Goal: Communication & Community: Answer question/provide support

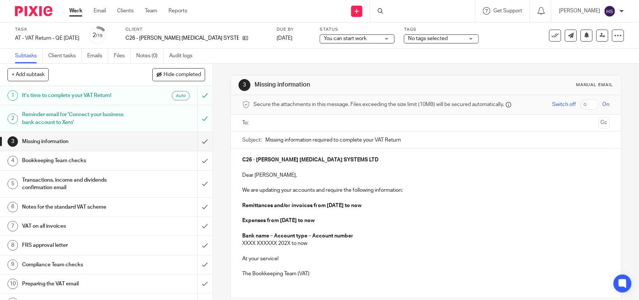
scroll to position [47, 0]
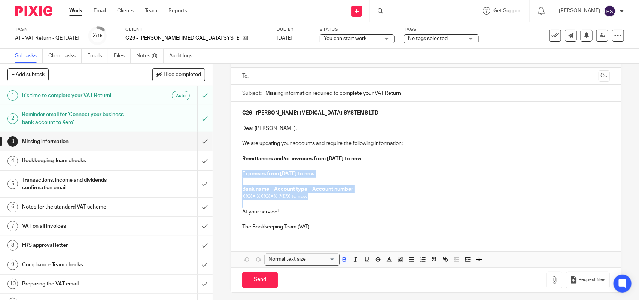
drag, startPoint x: 241, startPoint y: 173, endPoint x: 316, endPoint y: 201, distance: 80.4
click at [316, 201] on div "C26 - [PERSON_NAME] [MEDICAL_DATA] SYSTEMS LTD Dear [PERSON_NAME], We are updat…" at bounding box center [426, 169] width 390 height 134
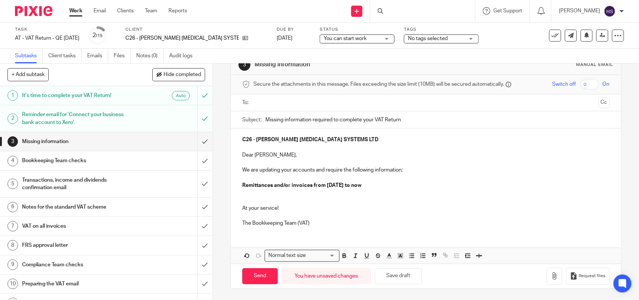
scroll to position [13, 0]
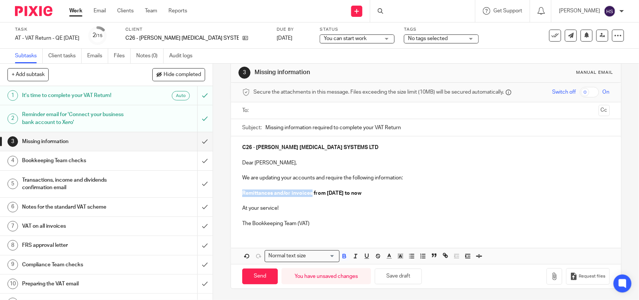
drag, startPoint x: 240, startPoint y: 192, endPoint x: 309, endPoint y: 192, distance: 68.9
click at [309, 192] on strong "Remittances and/or invoices from 01st June 2025 to now" at bounding box center [301, 193] width 119 height 5
copy strong "Remittances and/or invoices"
click at [381, 191] on p "Remittances and/or invoices from 01st June 2025 to now" at bounding box center [425, 193] width 367 height 7
drag, startPoint x: 240, startPoint y: 191, endPoint x: 309, endPoint y: 193, distance: 69.3
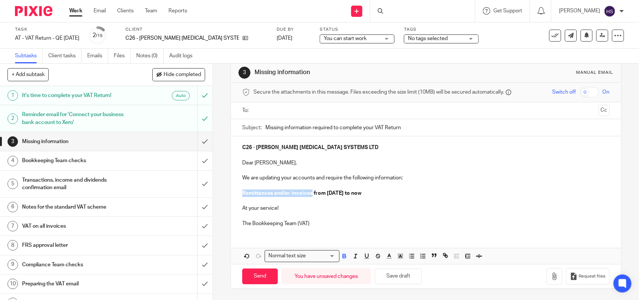
click at [309, 193] on strong "Remittances and/or invoices from 01st June 2025 to now" at bounding box center [301, 193] width 119 height 5
copy strong "Remittances and/or invoices"
click at [394, 191] on p "Remittances and/or invoices from 01st June 2025 to now" at bounding box center [425, 193] width 367 height 7
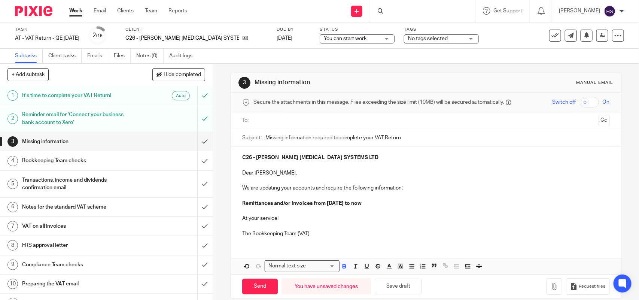
scroll to position [0, 0]
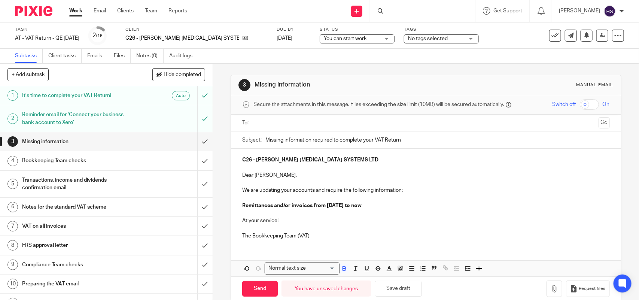
click at [258, 117] on ul at bounding box center [426, 123] width 344 height 12
click at [273, 126] on input "text" at bounding box center [425, 123] width 339 height 9
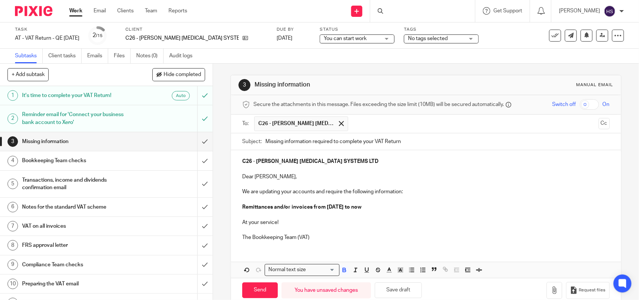
click at [275, 182] on p at bounding box center [425, 184] width 367 height 7
click at [409, 195] on p "We are updating your accounts and require the following information:" at bounding box center [425, 191] width 367 height 7
click at [412, 190] on p "We are updating your accounts and require the following information:" at bounding box center [425, 191] width 367 height 7
drag, startPoint x: 240, startPoint y: 207, endPoint x: 309, endPoint y: 208, distance: 69.7
click at [309, 208] on strong "Remittances and/or invoices from 01st June 2025 to now" at bounding box center [301, 206] width 119 height 5
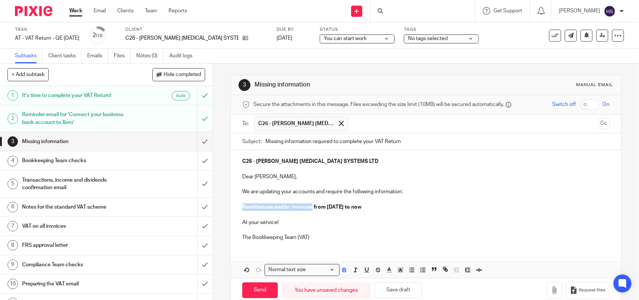
copy strong "Remittances and/or invoices"
click at [404, 188] on p "We are updating your accounts and require the following information:" at bounding box center [425, 191] width 367 height 7
click at [407, 190] on p "We are updating your accounts and require the following information:" at bounding box center [425, 191] width 367 height 7
click at [382, 210] on p "Remittances and/or invoices from 01st June 2025 to now" at bounding box center [425, 206] width 367 height 7
click at [401, 290] on button "Save draft" at bounding box center [398, 290] width 47 height 16
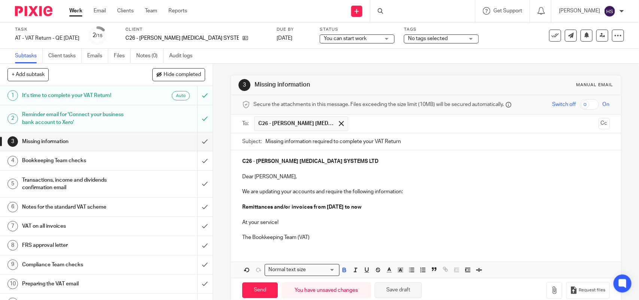
click at [401, 290] on button "Save draft" at bounding box center [398, 290] width 47 height 16
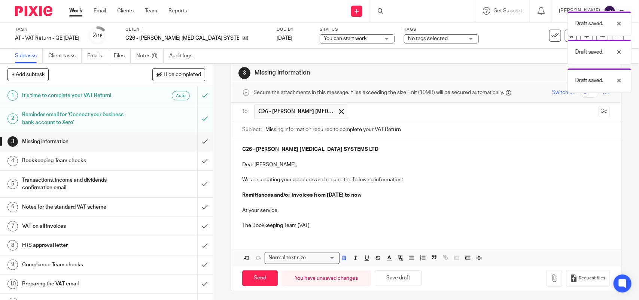
scroll to position [15, 0]
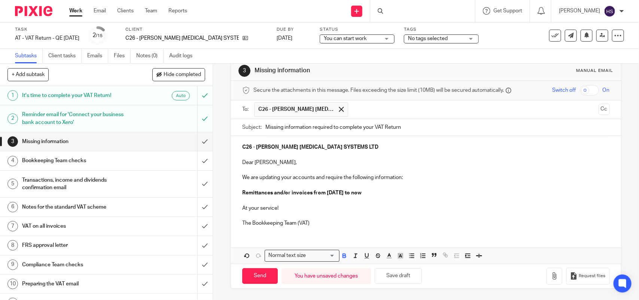
click at [313, 221] on p "The Bookkeeping Team (VAT)" at bounding box center [425, 222] width 367 height 7
click at [402, 279] on button "Save draft" at bounding box center [398, 276] width 47 height 16
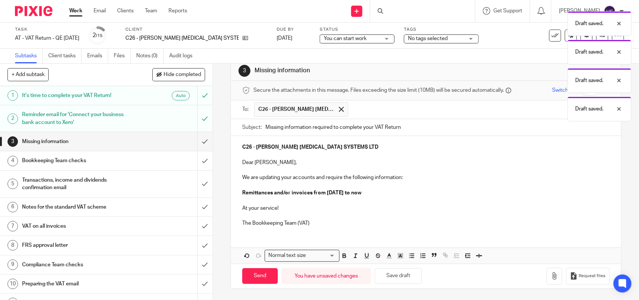
scroll to position [0, 0]
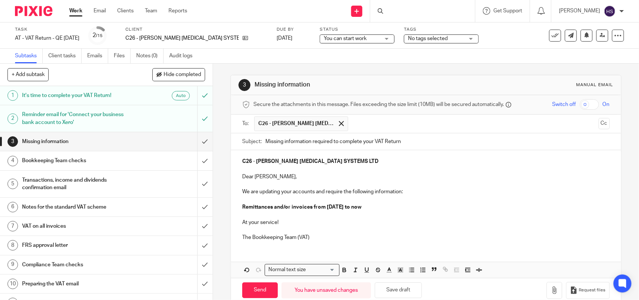
click at [406, 194] on p "We are updating your accounts and require the following information:" at bounding box center [425, 191] width 367 height 7
click at [390, 296] on button "Save draft" at bounding box center [398, 290] width 47 height 16
click at [390, 295] on button "Save draft" at bounding box center [398, 290] width 47 height 16
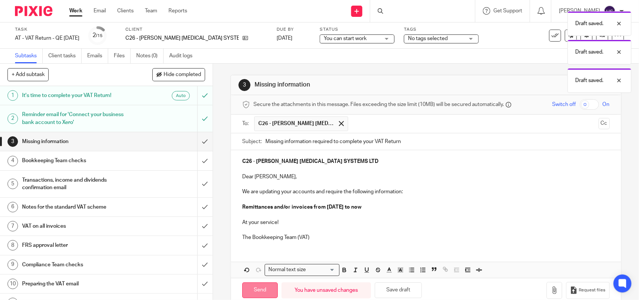
click at [255, 293] on input "Send" at bounding box center [260, 290] width 36 height 16
type input "Sent"
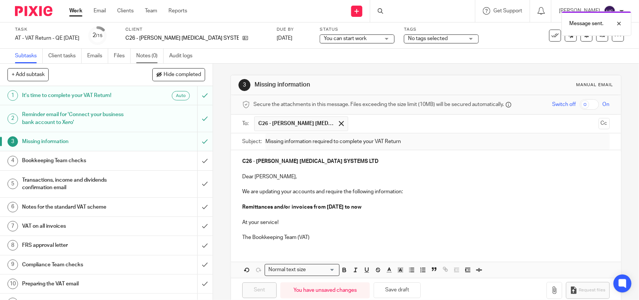
click at [144, 54] on link "Notes (0)" at bounding box center [149, 56] width 27 height 15
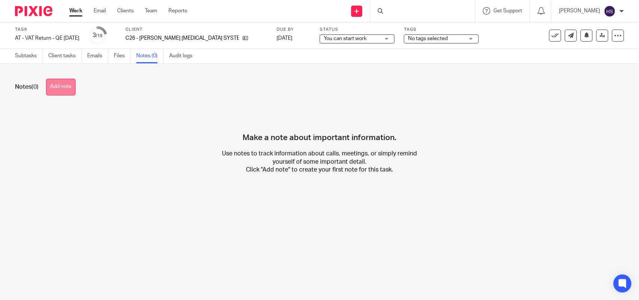
click at [66, 88] on button "Add note" at bounding box center [61, 87] width 30 height 17
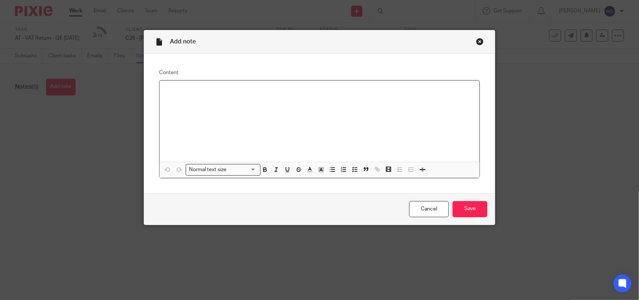
click at [182, 89] on p at bounding box center [320, 90] width 308 height 7
click at [262, 172] on icon "button" at bounding box center [265, 169] width 7 height 7
drag, startPoint x: 159, startPoint y: 90, endPoint x: 254, endPoint y: 90, distance: 94.8
click at [254, 90] on div "Remittances and/or invoices" at bounding box center [320, 121] width 320 height 81
click at [264, 170] on icon "button" at bounding box center [265, 169] width 7 height 7
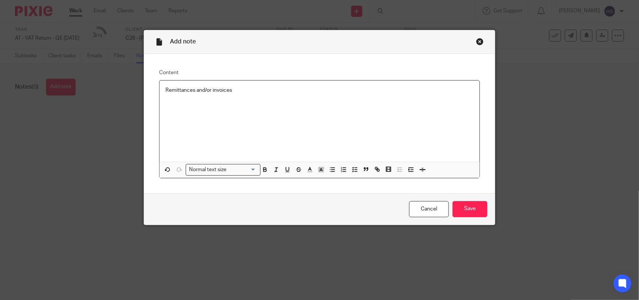
click at [237, 168] on input "Search for option" at bounding box center [242, 170] width 27 height 8
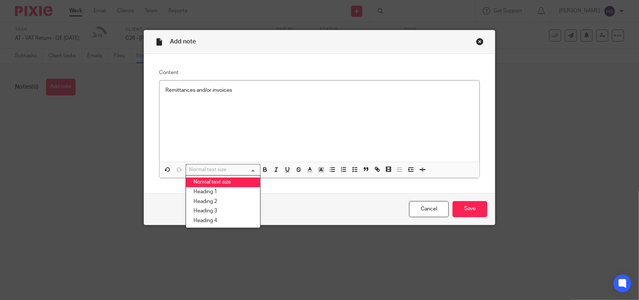
click at [237, 181] on li "Normal text size" at bounding box center [223, 183] width 74 height 10
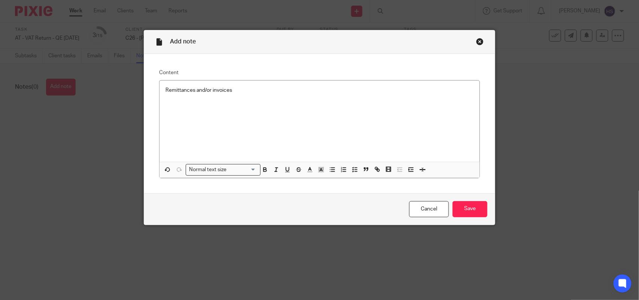
click at [240, 93] on p "Remittances and/or invoices" at bounding box center [320, 90] width 308 height 7
drag, startPoint x: 161, startPoint y: 90, endPoint x: 356, endPoint y: 82, distance: 195.3
click at [356, 82] on div "Remittances and/or invoices email sent to the client on 15.09.2025." at bounding box center [320, 121] width 320 height 81
click at [354, 172] on icon "button" at bounding box center [355, 169] width 7 height 7
click at [357, 113] on p at bounding box center [320, 108] width 308 height 7
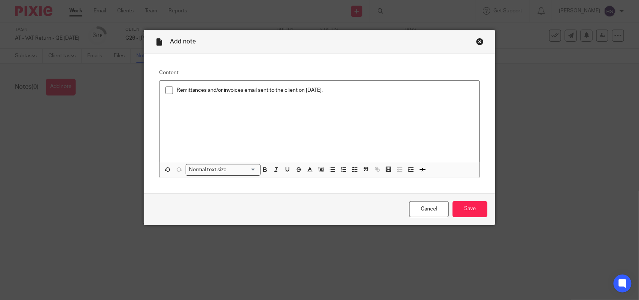
click at [172, 90] on li "Remittances and/or invoices email sent to the client on 15.09.2025." at bounding box center [320, 92] width 308 height 11
click at [178, 91] on p "missing Remittances and/or invoices email sent to the client on 15.09.2025." at bounding box center [325, 90] width 297 height 7
click at [474, 210] on input "Save" at bounding box center [470, 209] width 35 height 16
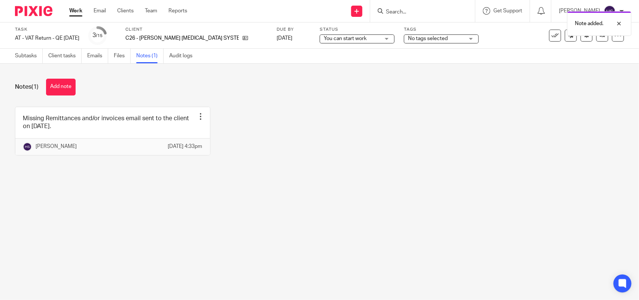
click at [371, 39] on div "You can start work You can start work" at bounding box center [357, 38] width 75 height 9
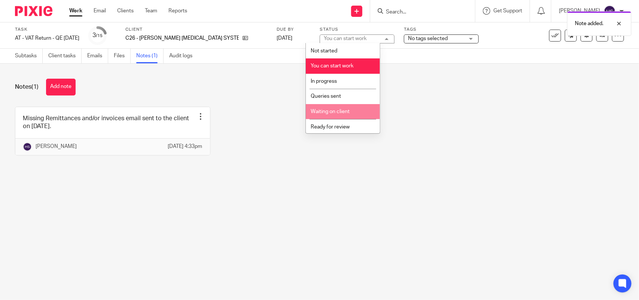
click at [357, 111] on li "Waiting on client" at bounding box center [343, 111] width 74 height 15
